Goal: Transaction & Acquisition: Purchase product/service

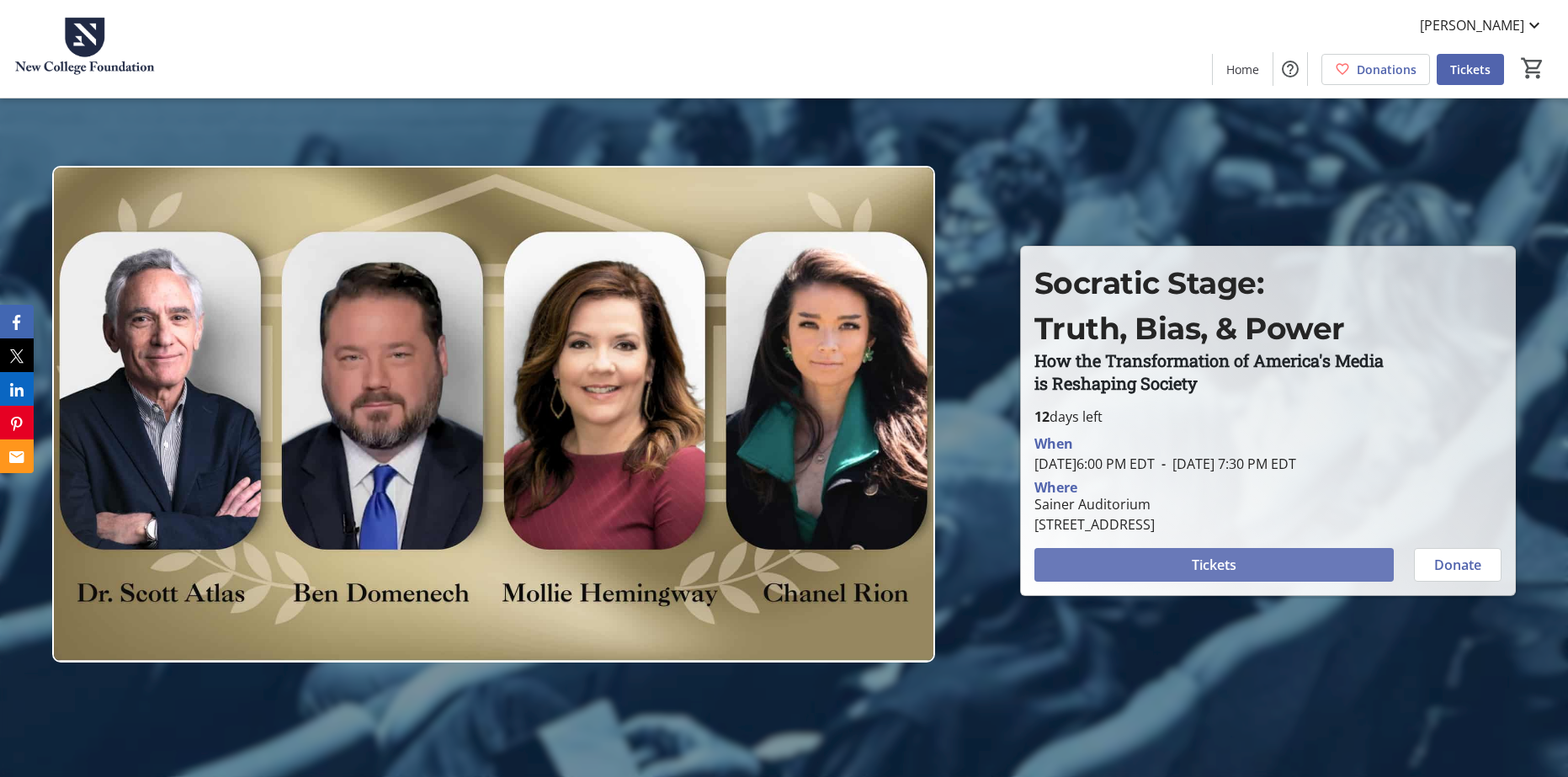
click at [1196, 571] on span "Tickets" at bounding box center [1214, 564] width 44 height 20
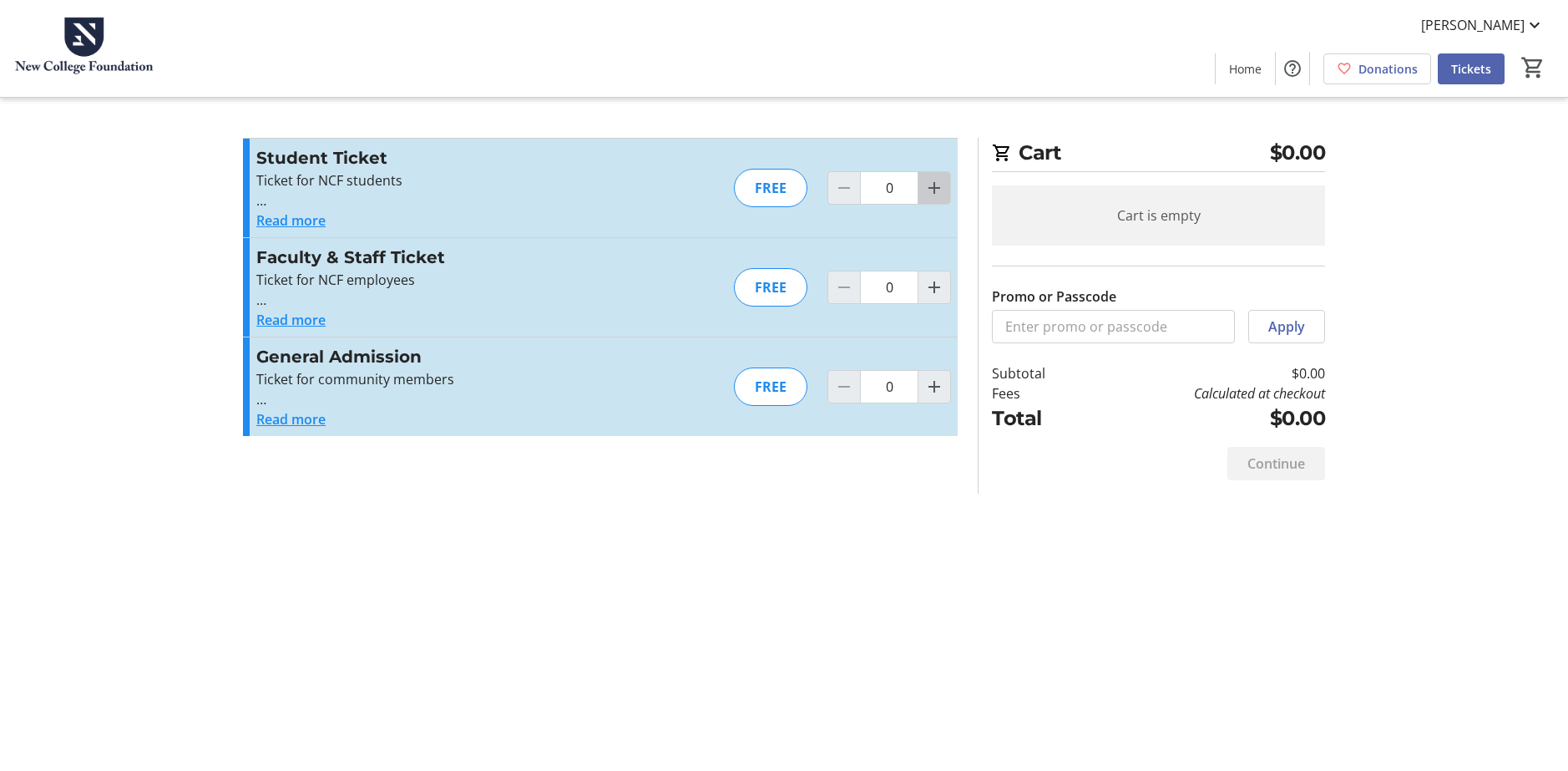
click at [939, 187] on mat-icon "Increment by one" at bounding box center [934, 187] width 20 height 20
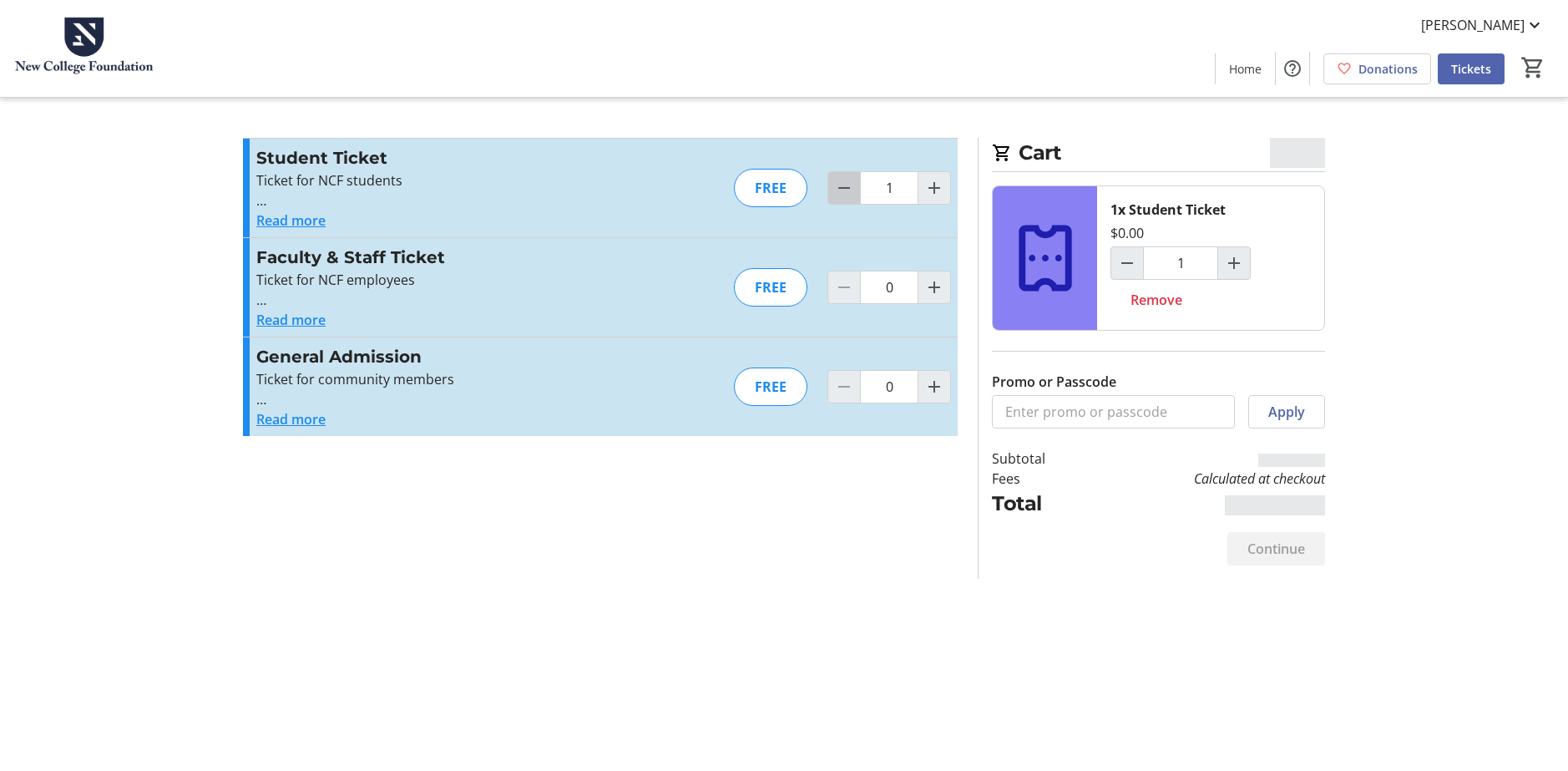
click at [845, 197] on mat-icon "Decrement by one" at bounding box center [843, 187] width 20 height 20
type input "0"
click at [938, 289] on mat-icon "Increment by one" at bounding box center [934, 287] width 20 height 20
type input "1"
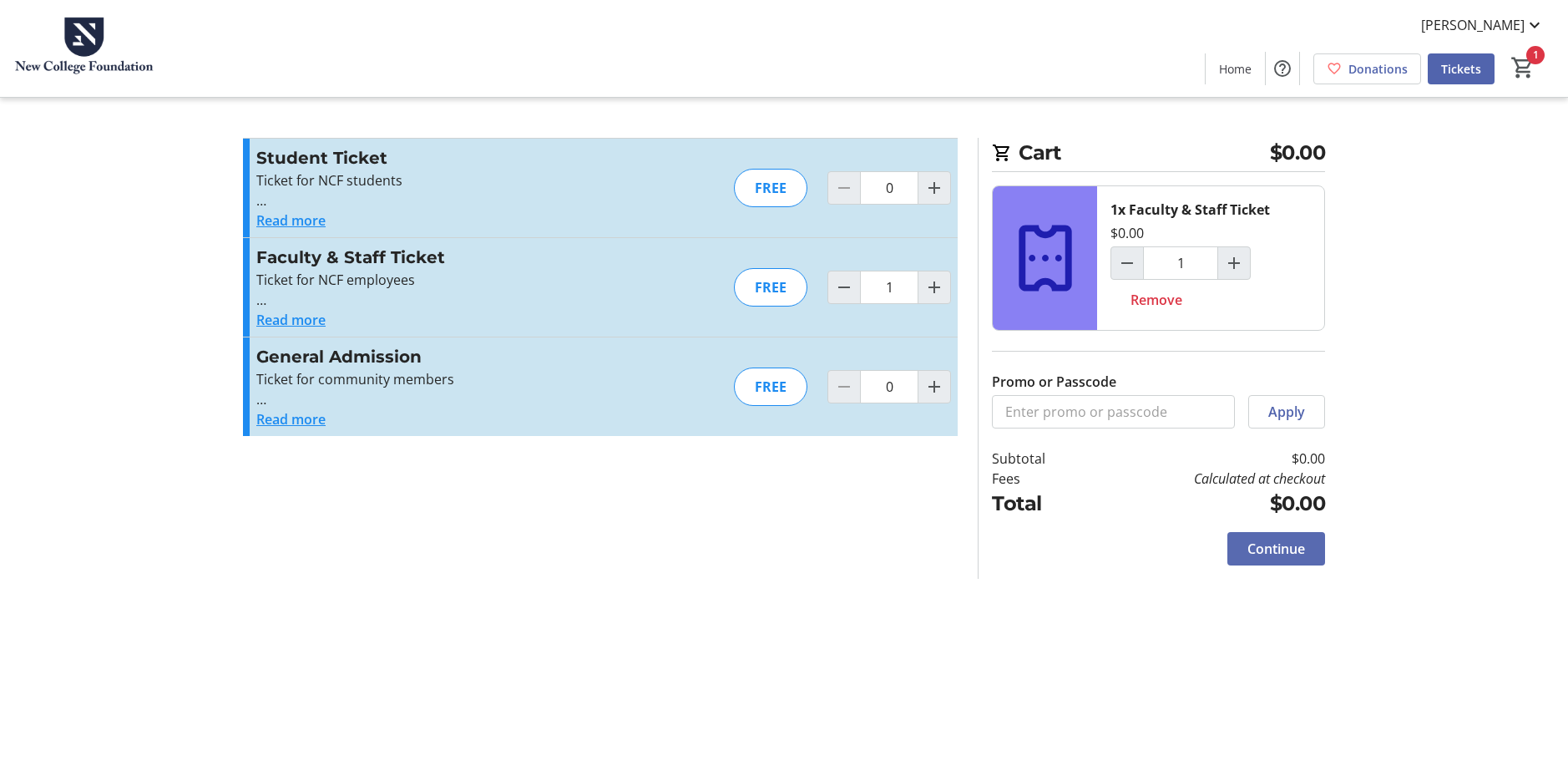
click at [1277, 554] on span "Continue" at bounding box center [1276, 548] width 57 height 20
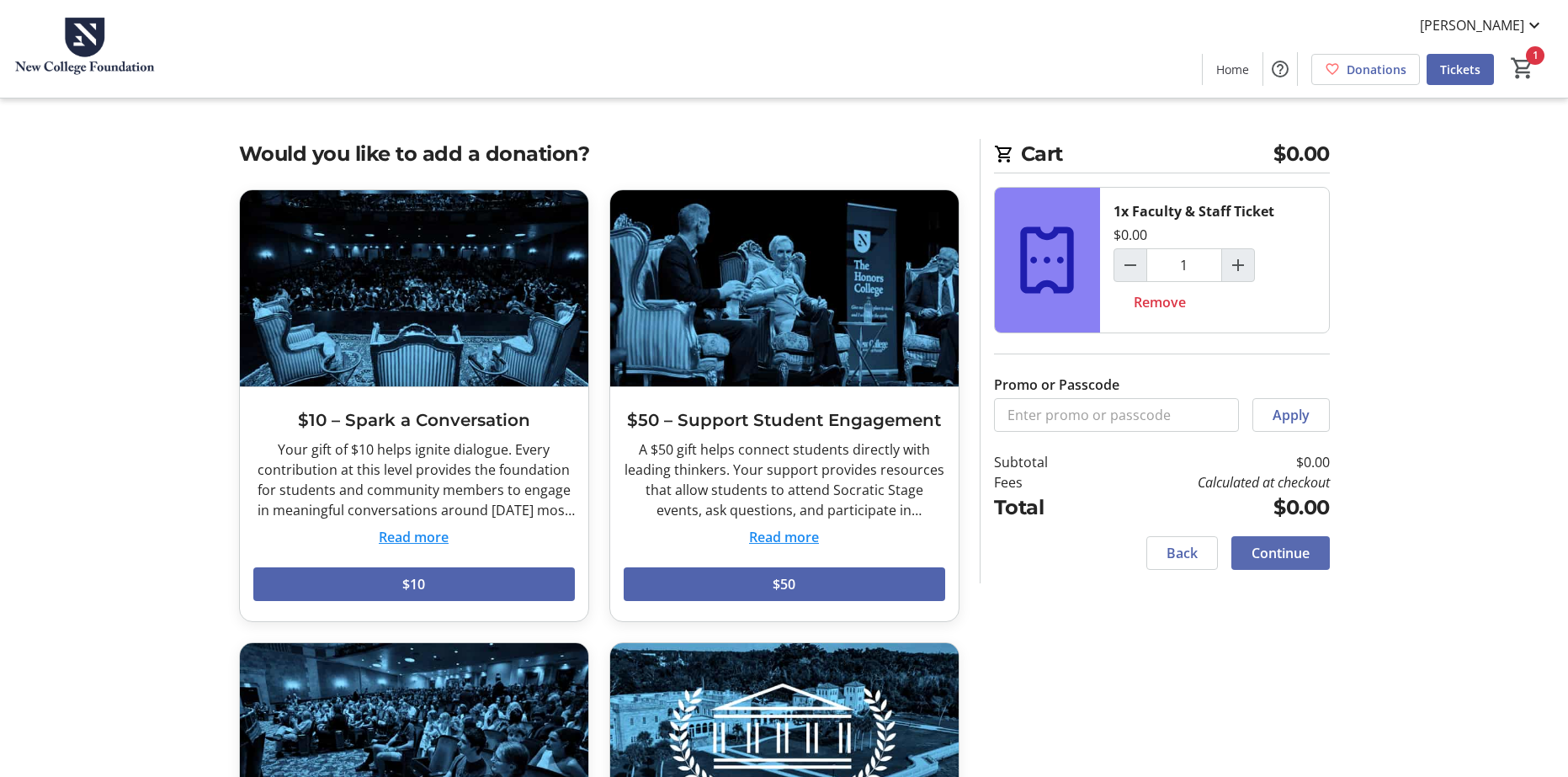
click at [1270, 568] on span at bounding box center [1281, 553] width 98 height 40
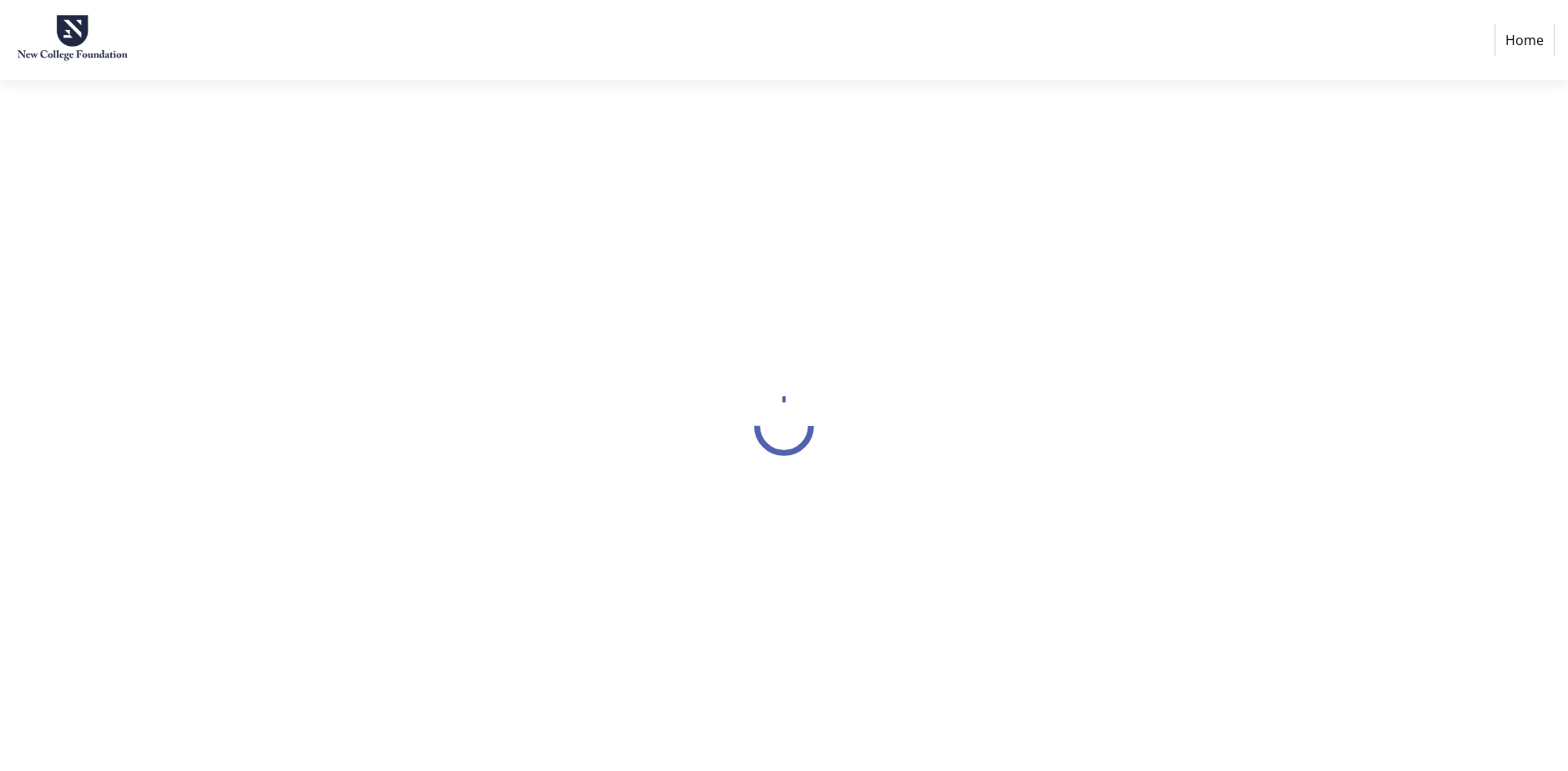
click at [1512, 70] on html "Home" at bounding box center [784, 386] width 1568 height 771
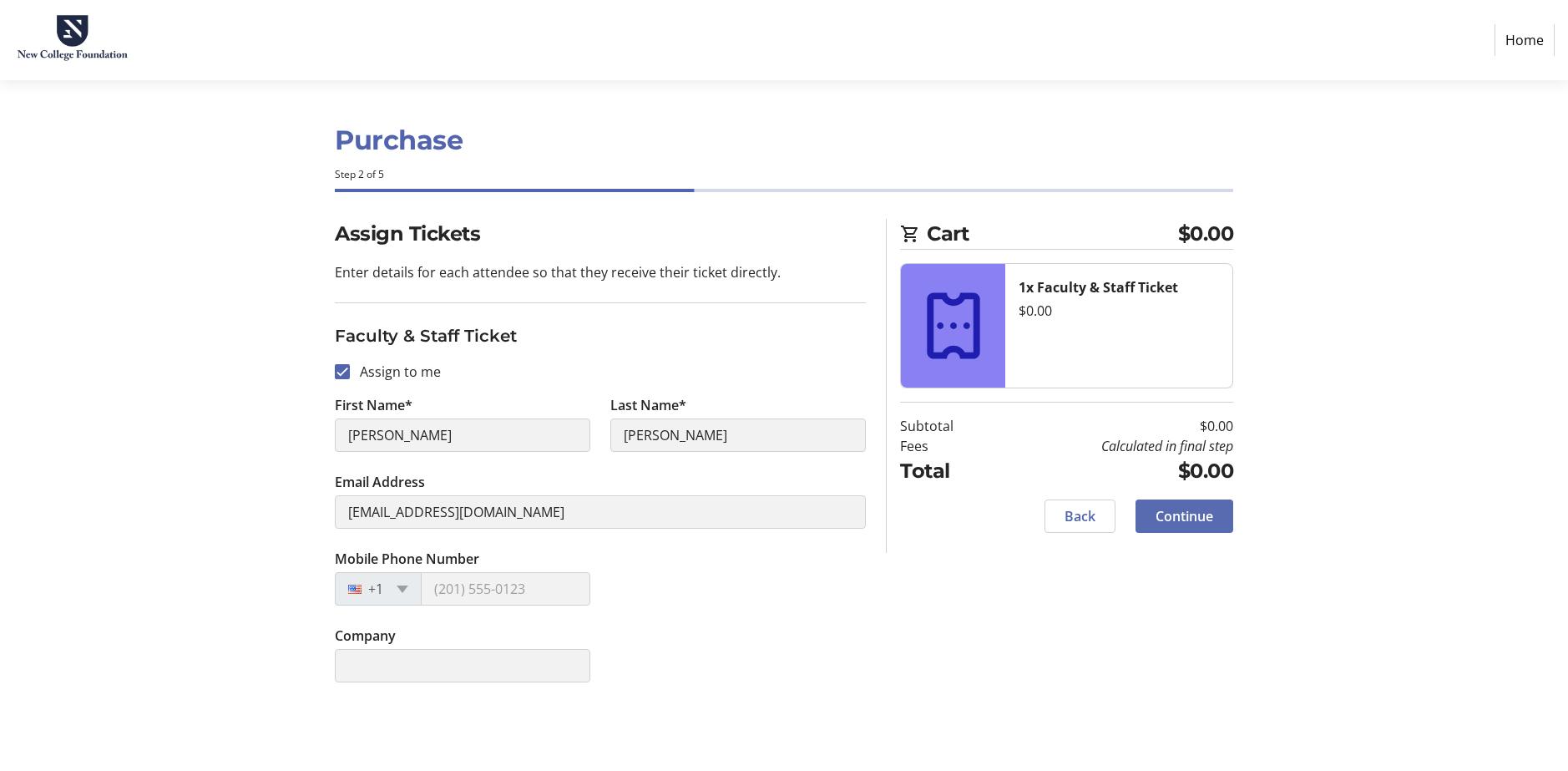
click at [1210, 511] on span "Continue" at bounding box center [1185, 516] width 57 height 20
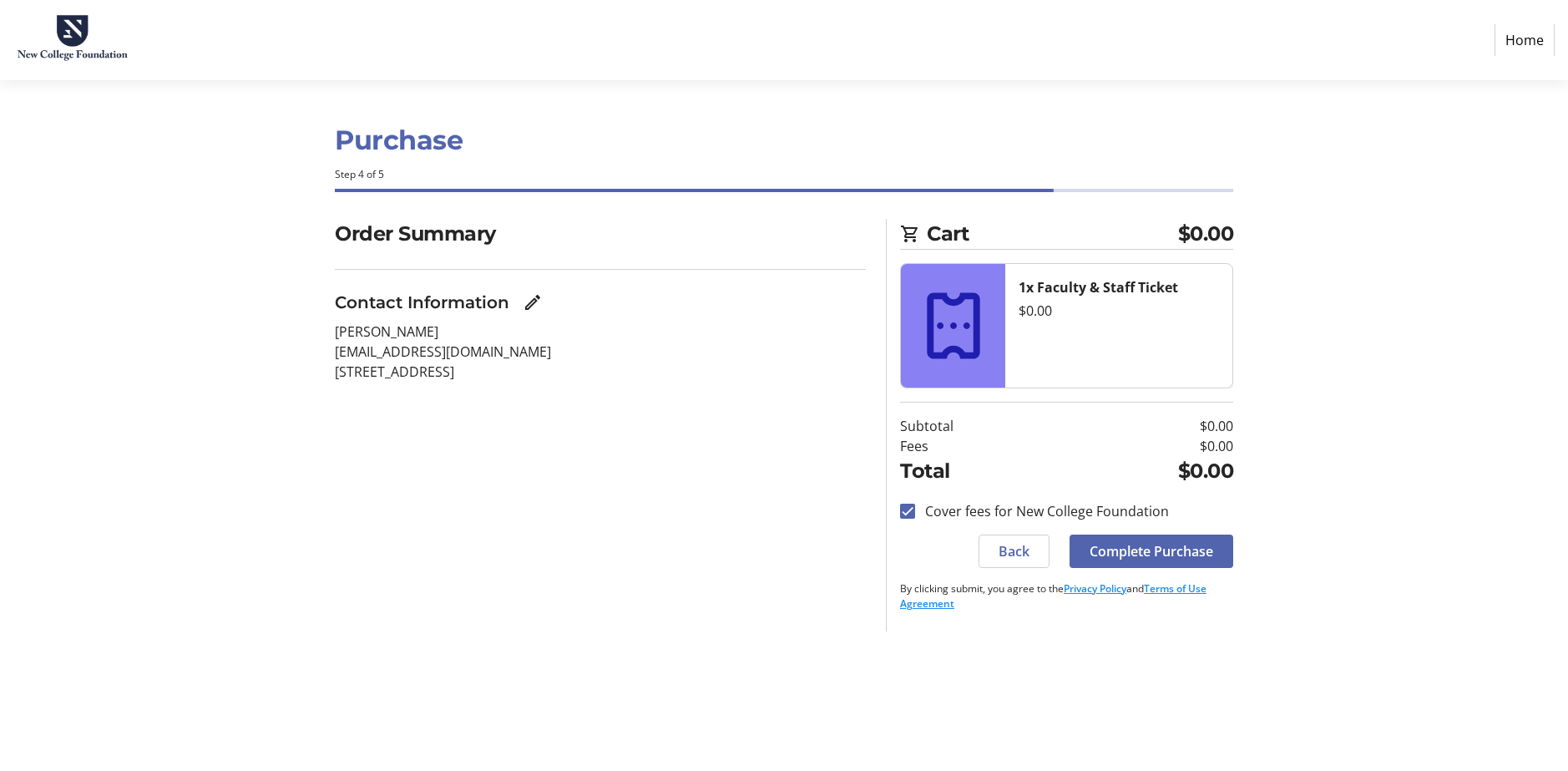
click at [1074, 511] on label "Cover fees for New College Foundation" at bounding box center [1041, 511] width 253 height 20
click at [915, 511] on input "Cover fees for New College Foundation" at bounding box center [907, 512] width 15 height 15
click at [1078, 510] on label "Cover fees for New College Foundation" at bounding box center [1041, 511] width 253 height 20
click at [915, 510] on input "Cover fees for New College Foundation" at bounding box center [907, 512] width 15 height 15
checkbox input "true"
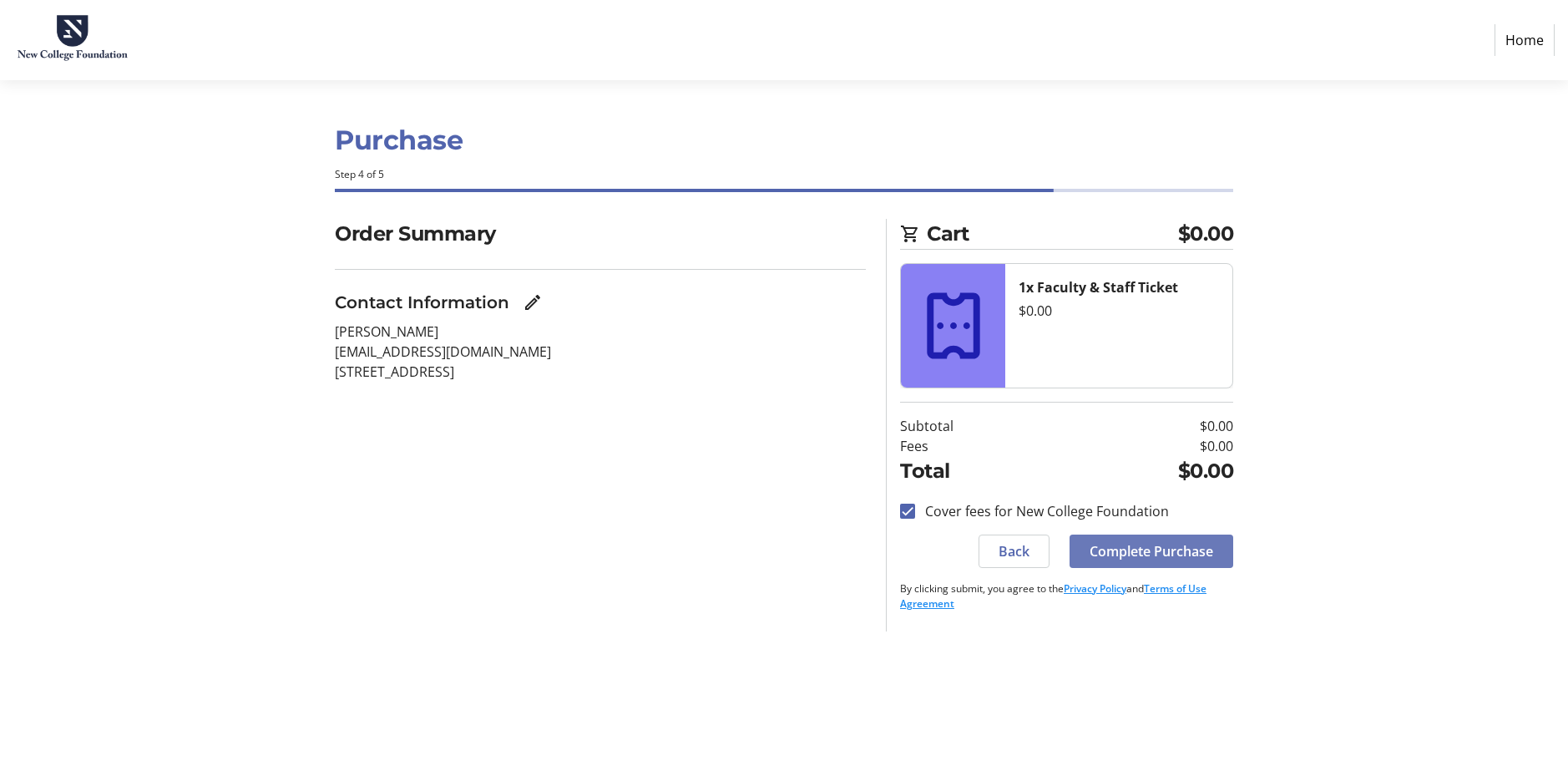
click at [1173, 556] on span "Complete Purchase" at bounding box center [1151, 551] width 123 height 20
